Goal: Task Accomplishment & Management: Manage account settings

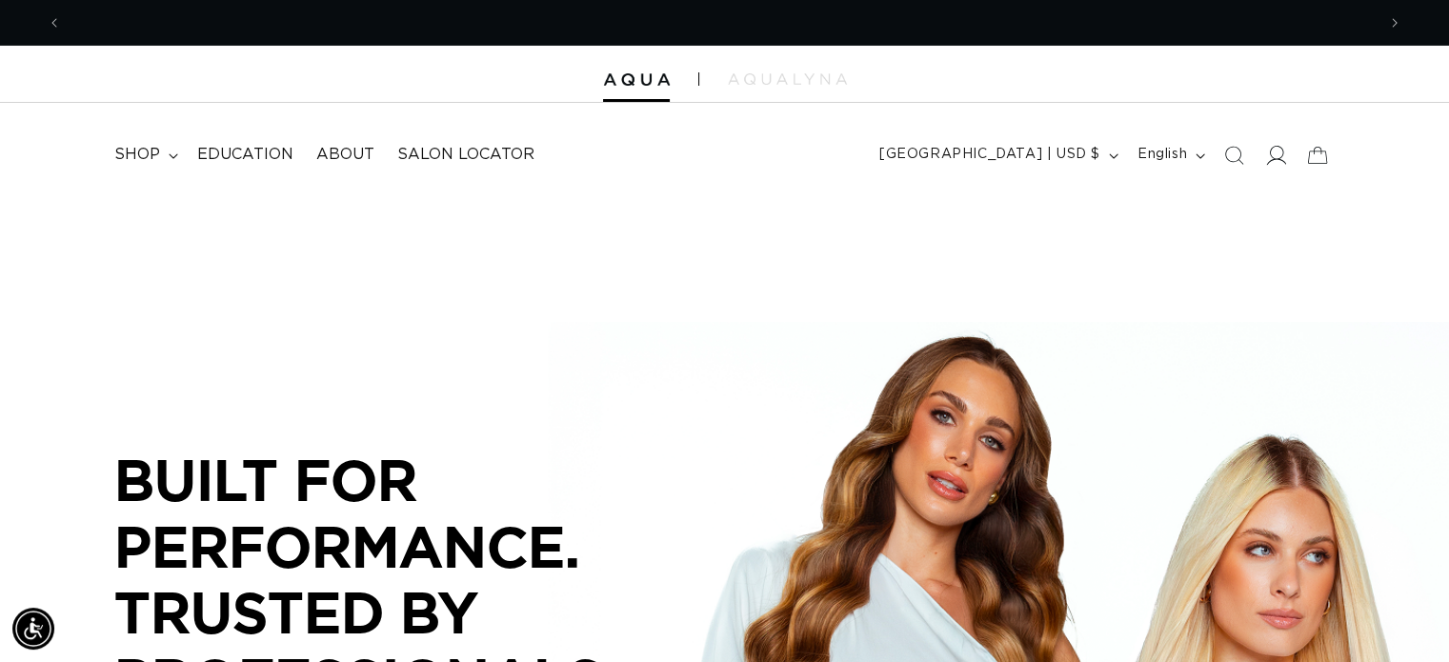
scroll to position [0, 1314]
click at [1277, 155] on icon at bounding box center [1275, 155] width 20 height 20
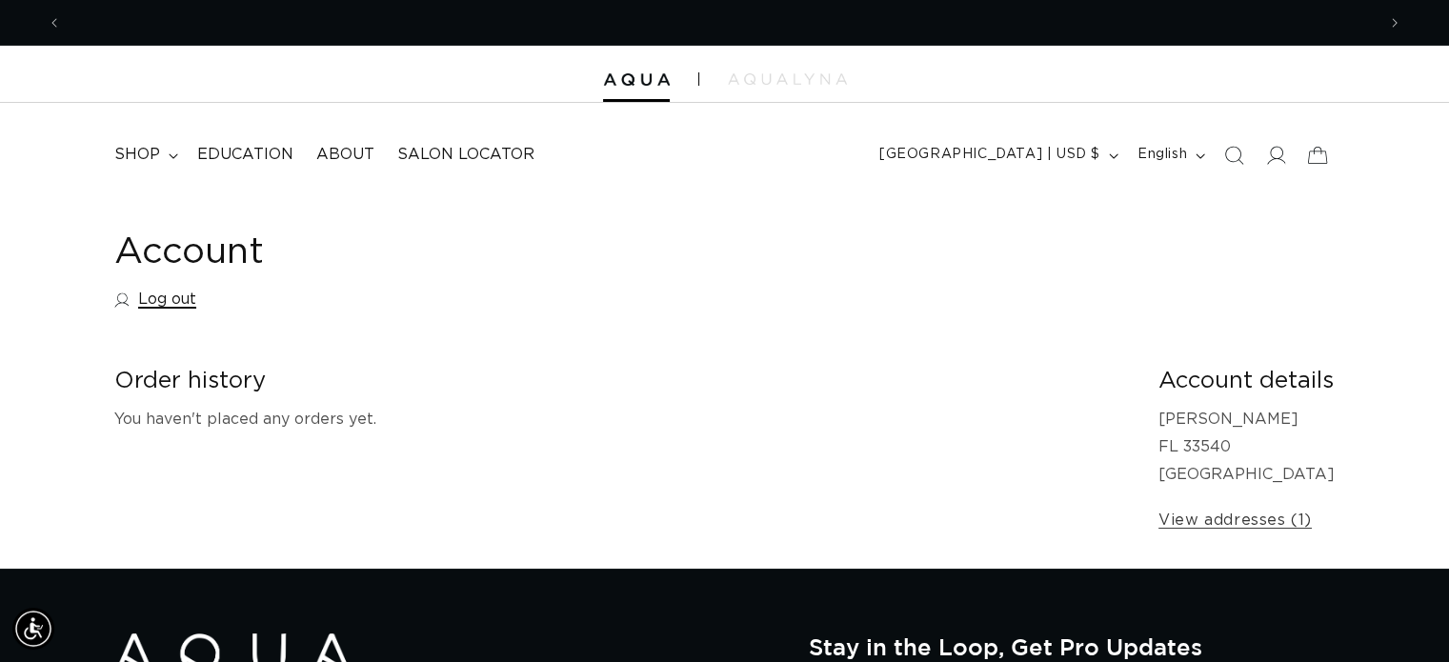
drag, startPoint x: 0, startPoint y: 0, endPoint x: 152, endPoint y: 299, distance: 335.8
click at [152, 299] on link "Log out" at bounding box center [155, 300] width 82 height 28
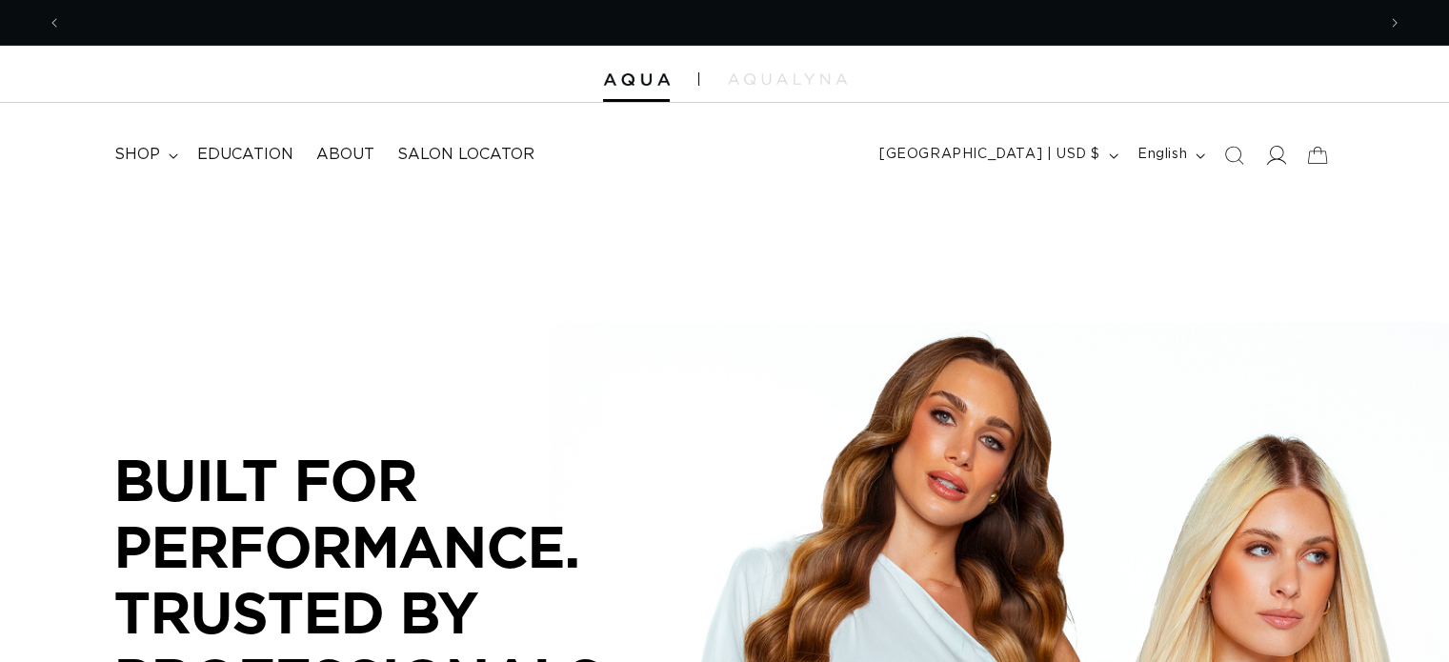
scroll to position [0, 1314]
click at [1279, 155] on icon at bounding box center [1275, 155] width 20 height 20
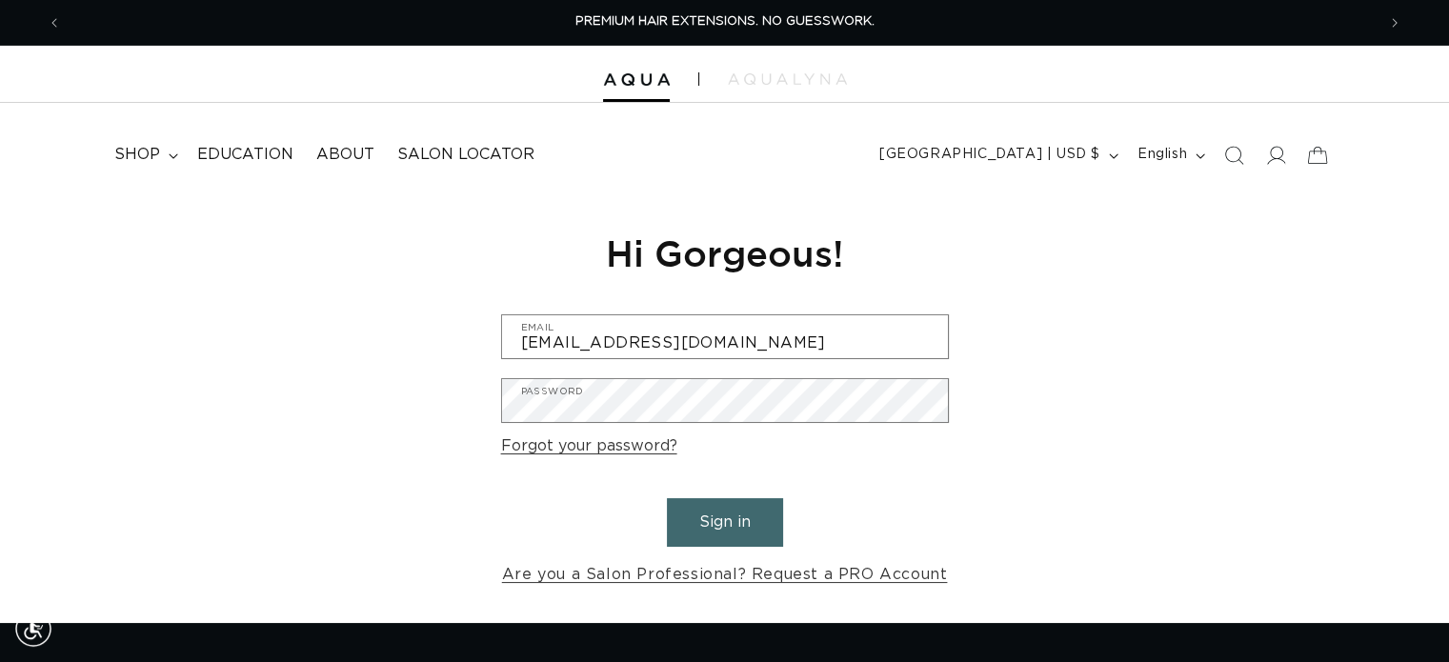
click at [169, 334] on div "Reset your password We will send you an email to reset your password Email Subm…" at bounding box center [724, 409] width 1449 height 428
click at [697, 343] on input "[EMAIL_ADDRESS][DOMAIN_NAME]" at bounding box center [725, 336] width 446 height 43
click at [686, 347] on input "[EMAIL_ADDRESS][DOMAIN_NAME]" at bounding box center [725, 336] width 446 height 43
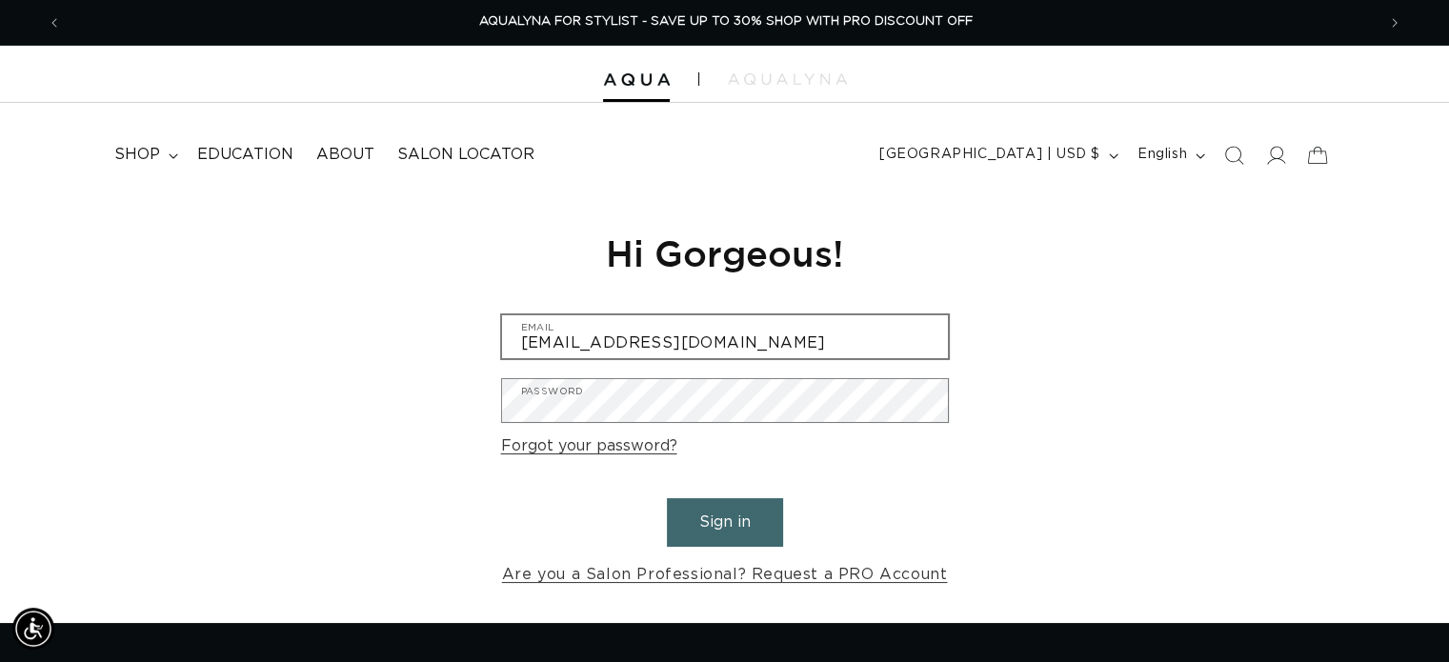
click at [548, 343] on input "[EMAIL_ADDRESS][DOMAIN_NAME]" at bounding box center [725, 336] width 446 height 43
click at [679, 345] on input "[EMAIL_ADDRESS][DOMAIN_NAME]" at bounding box center [725, 336] width 446 height 43
click at [691, 349] on input "[EMAIL_ADDRESS][DOMAIN_NAME]" at bounding box center [725, 336] width 446 height 43
click at [687, 345] on input "[EMAIL_ADDRESS][DOMAIN_NAME]" at bounding box center [725, 336] width 446 height 43
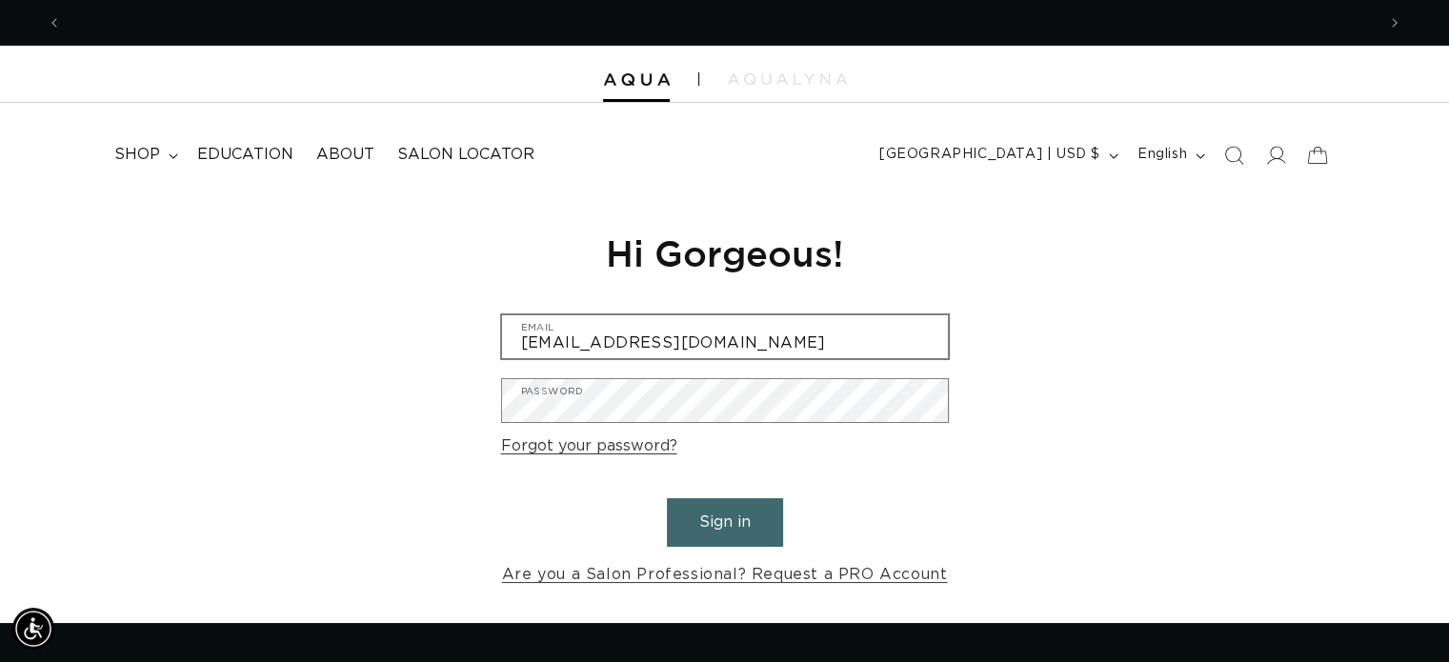
scroll to position [0, 1314]
click at [566, 346] on input "[EMAIL_ADDRESS][DOMAIN_NAME]" at bounding box center [725, 336] width 446 height 43
drag, startPoint x: 698, startPoint y: 341, endPoint x: 476, endPoint y: 343, distance: 221.1
click at [471, 335] on div "Reset your password We will send you an email to reset your password Email Subm…" at bounding box center [724, 409] width 1449 height 428
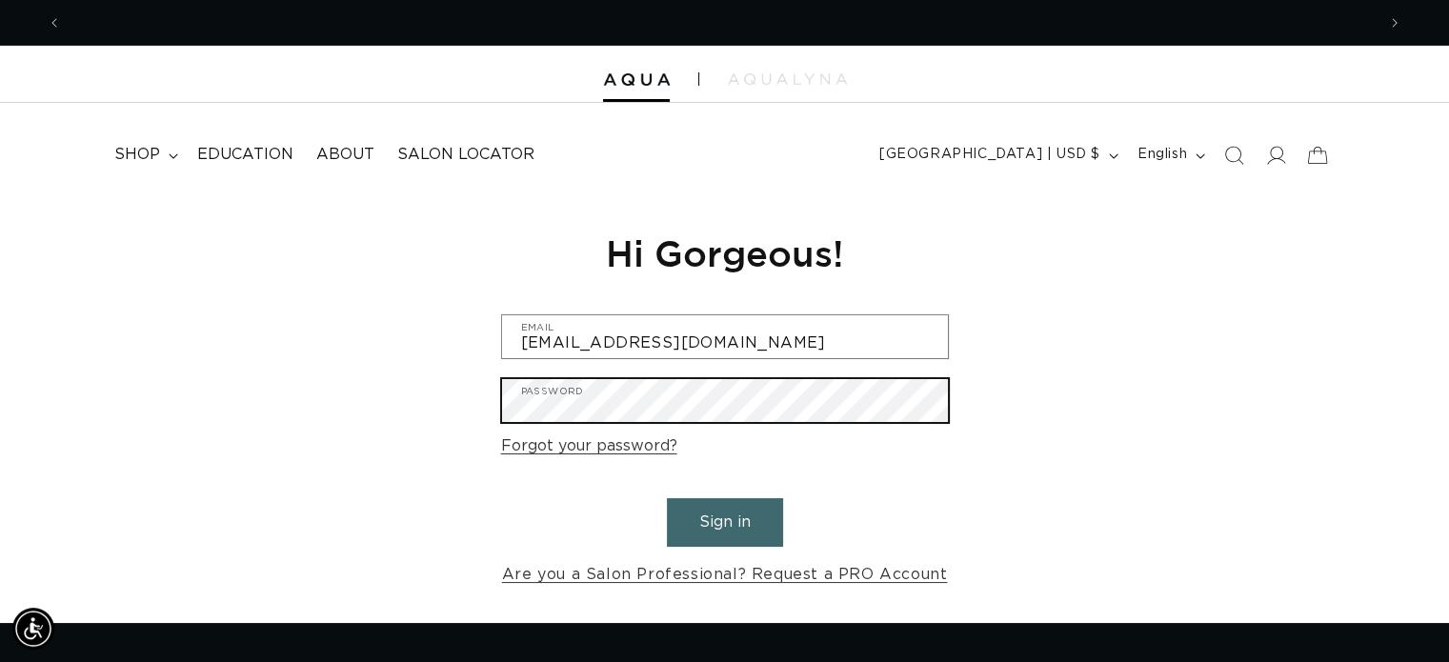
scroll to position [0, 0]
click at [449, 402] on div "Reset your password We will send you an email to reset your password Email Subm…" at bounding box center [724, 409] width 1449 height 428
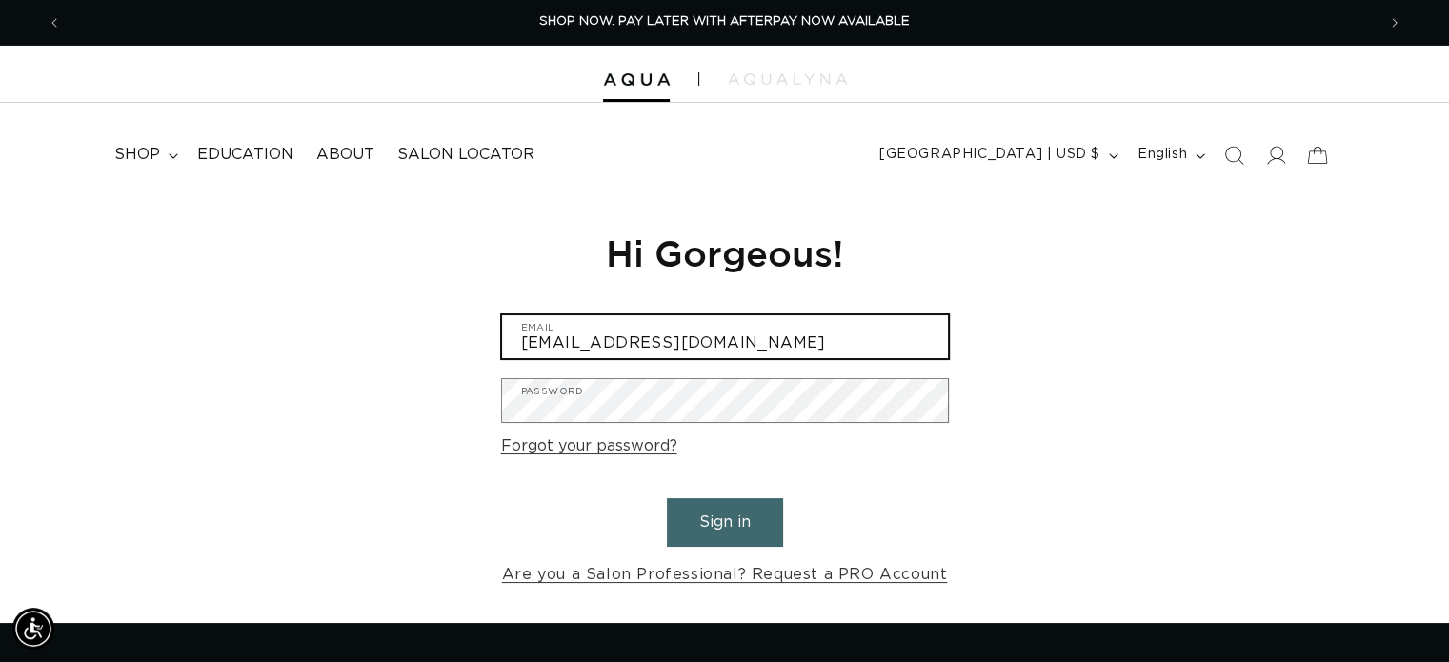
click at [724, 343] on input "[EMAIL_ADDRESS][DOMAIN_NAME]" at bounding box center [725, 336] width 446 height 43
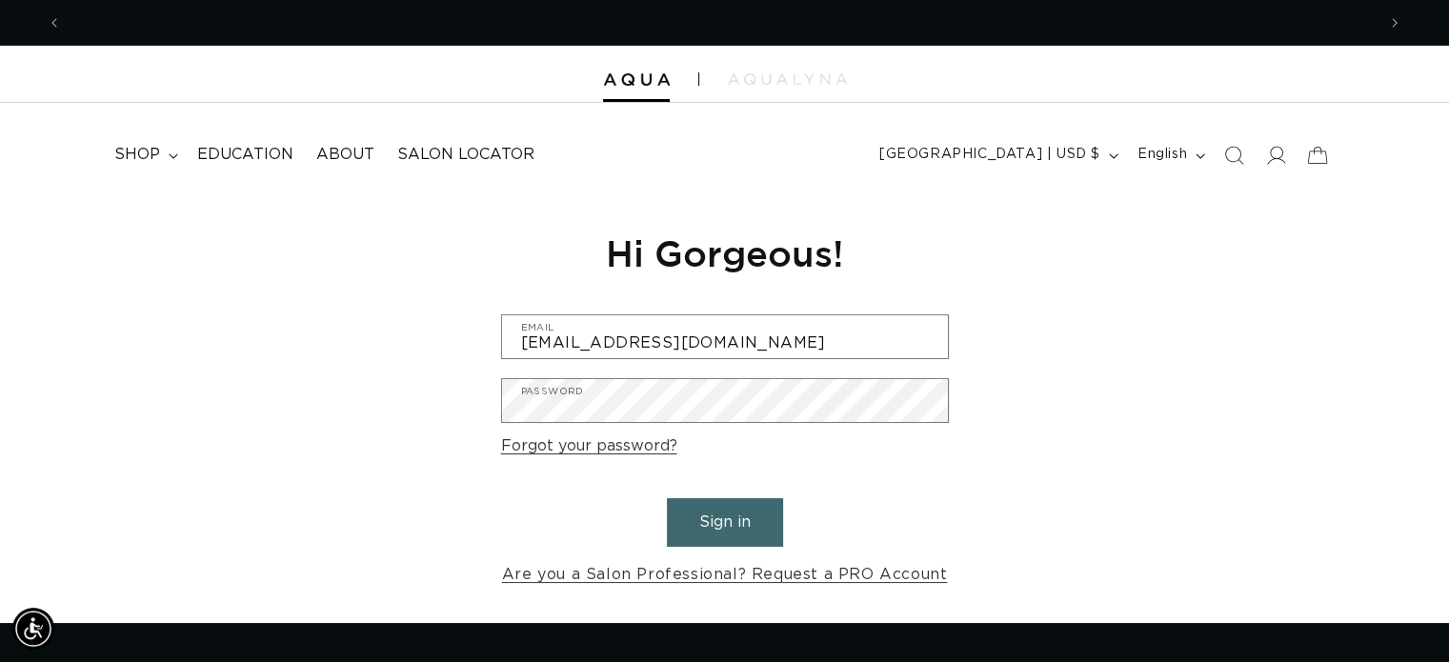
scroll to position [0, 2627]
type input "[EMAIL_ADDRESS][DOMAIN_NAME]"
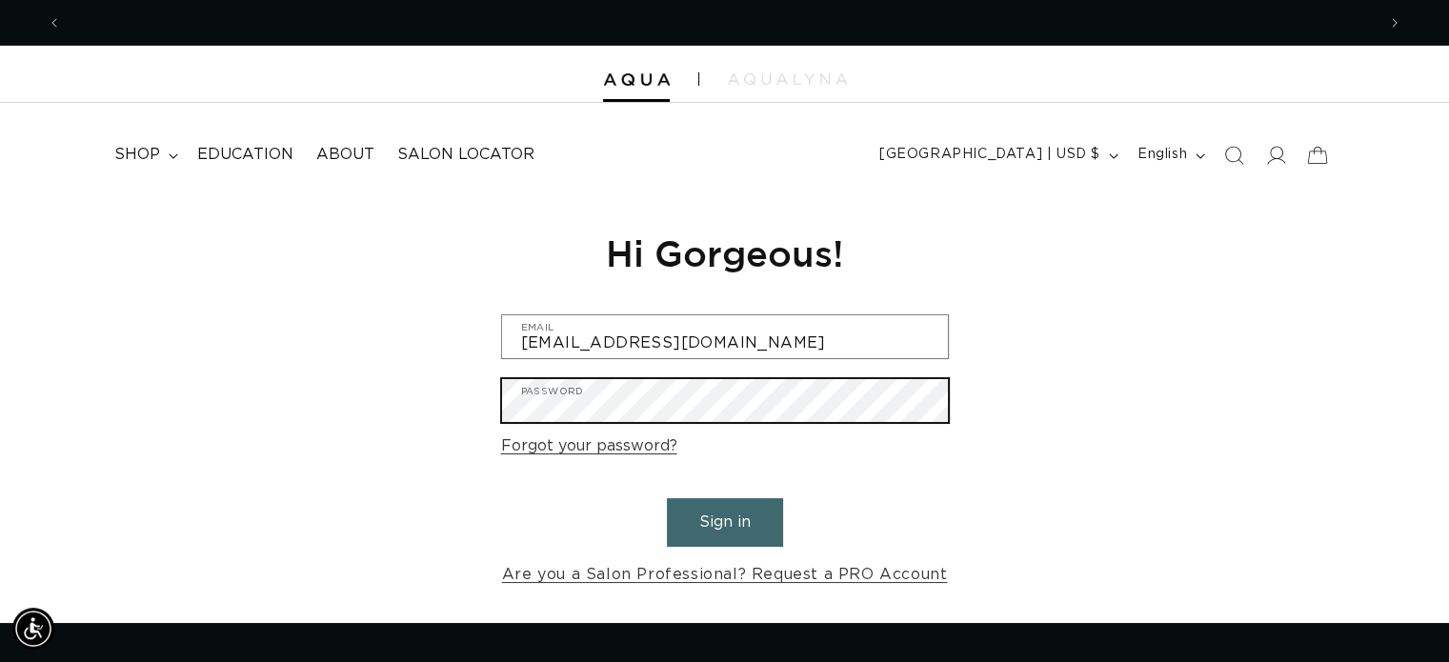
scroll to position [0, 1314]
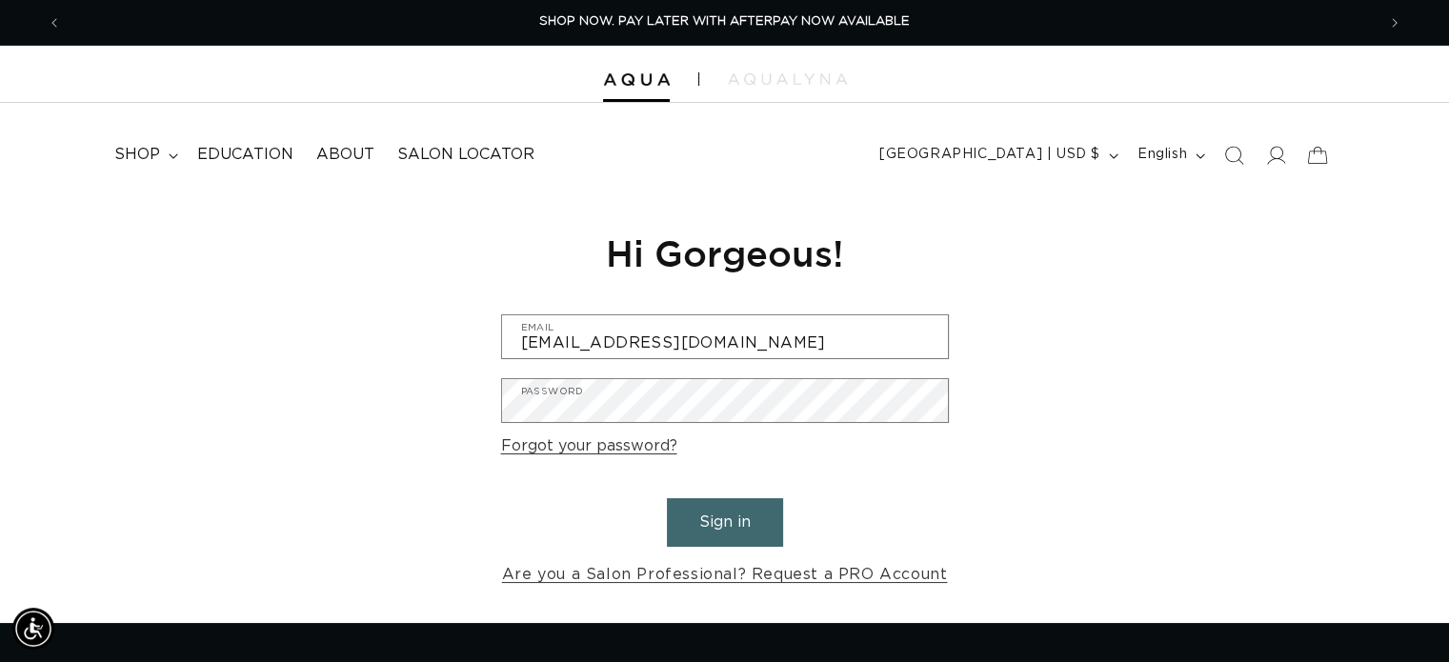
click at [540, 504] on form "sandyleigh22@mail.com Email Password Forgot your password? Sign in Are you a Sa…" at bounding box center [725, 451] width 448 height 274
click at [720, 519] on button "Sign in" at bounding box center [725, 522] width 116 height 49
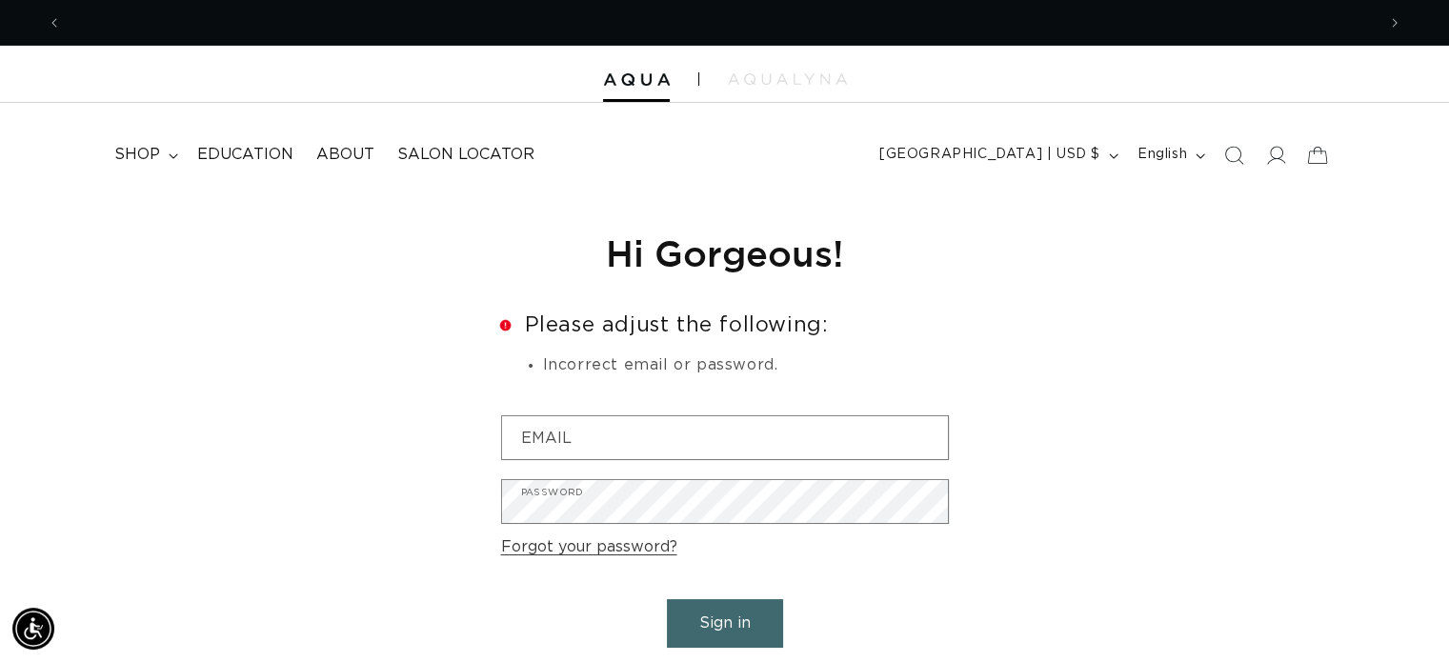
scroll to position [0, 2627]
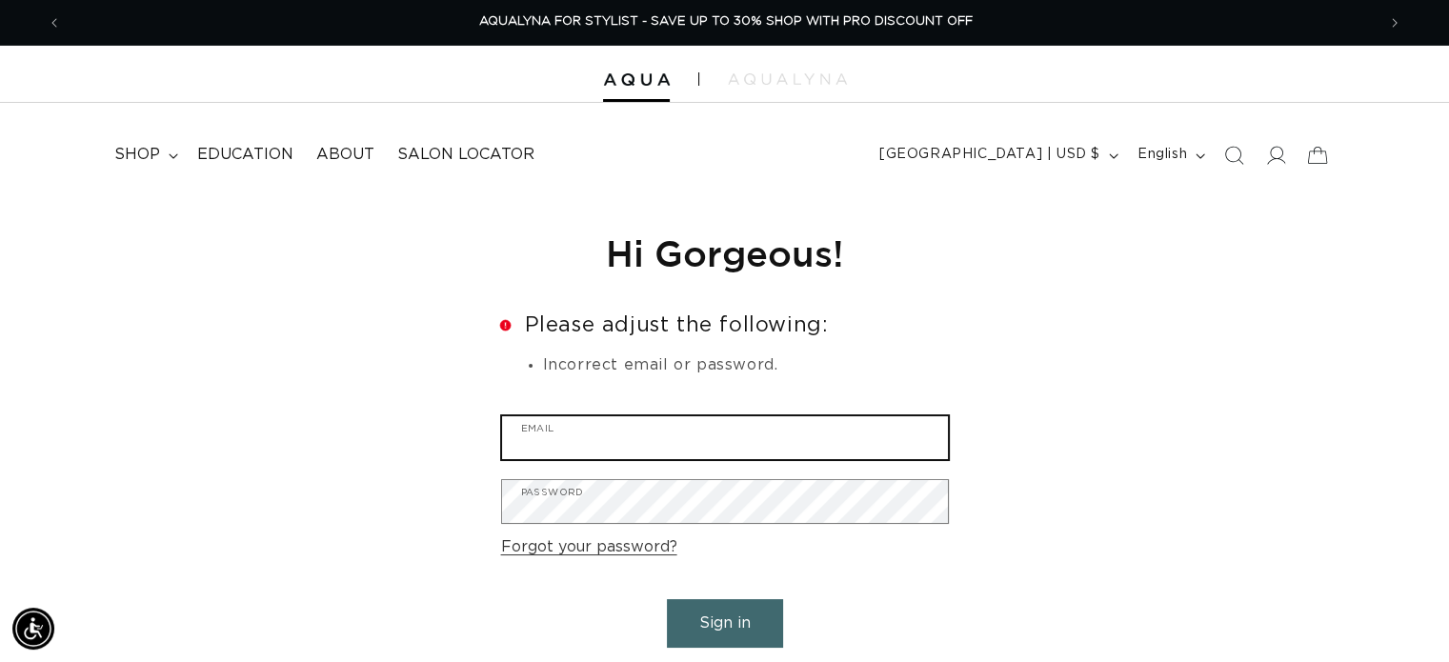
type input "madisongalizia@gmail.com"
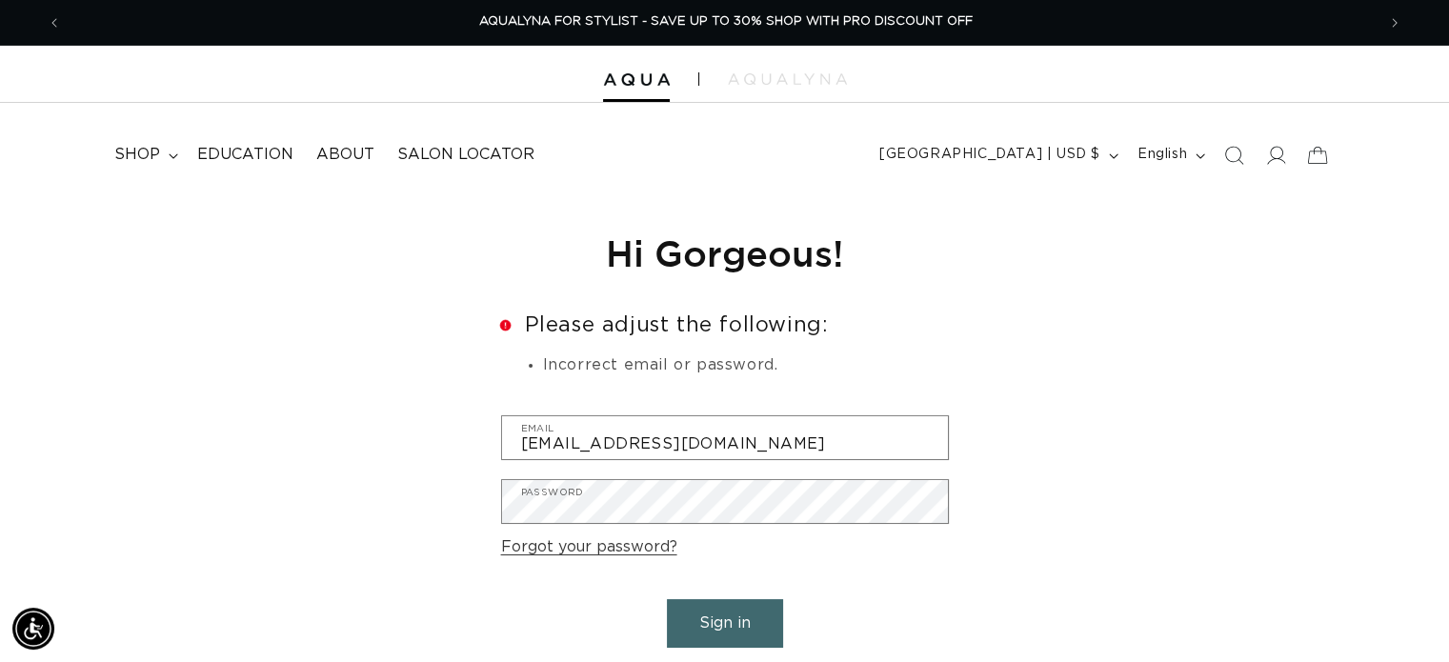
click at [725, 624] on button "Sign in" at bounding box center [725, 623] width 116 height 49
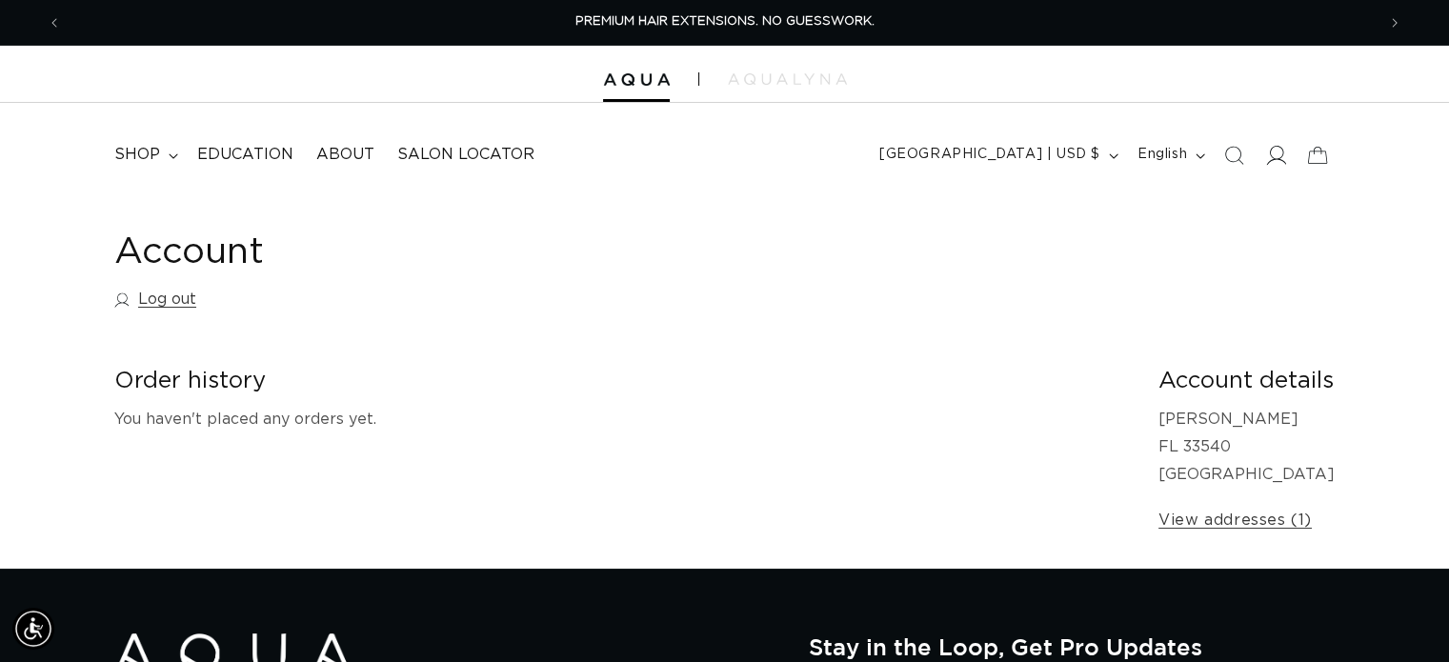
click at [1277, 159] on icon at bounding box center [1275, 155] width 20 height 20
